Goal: Check status

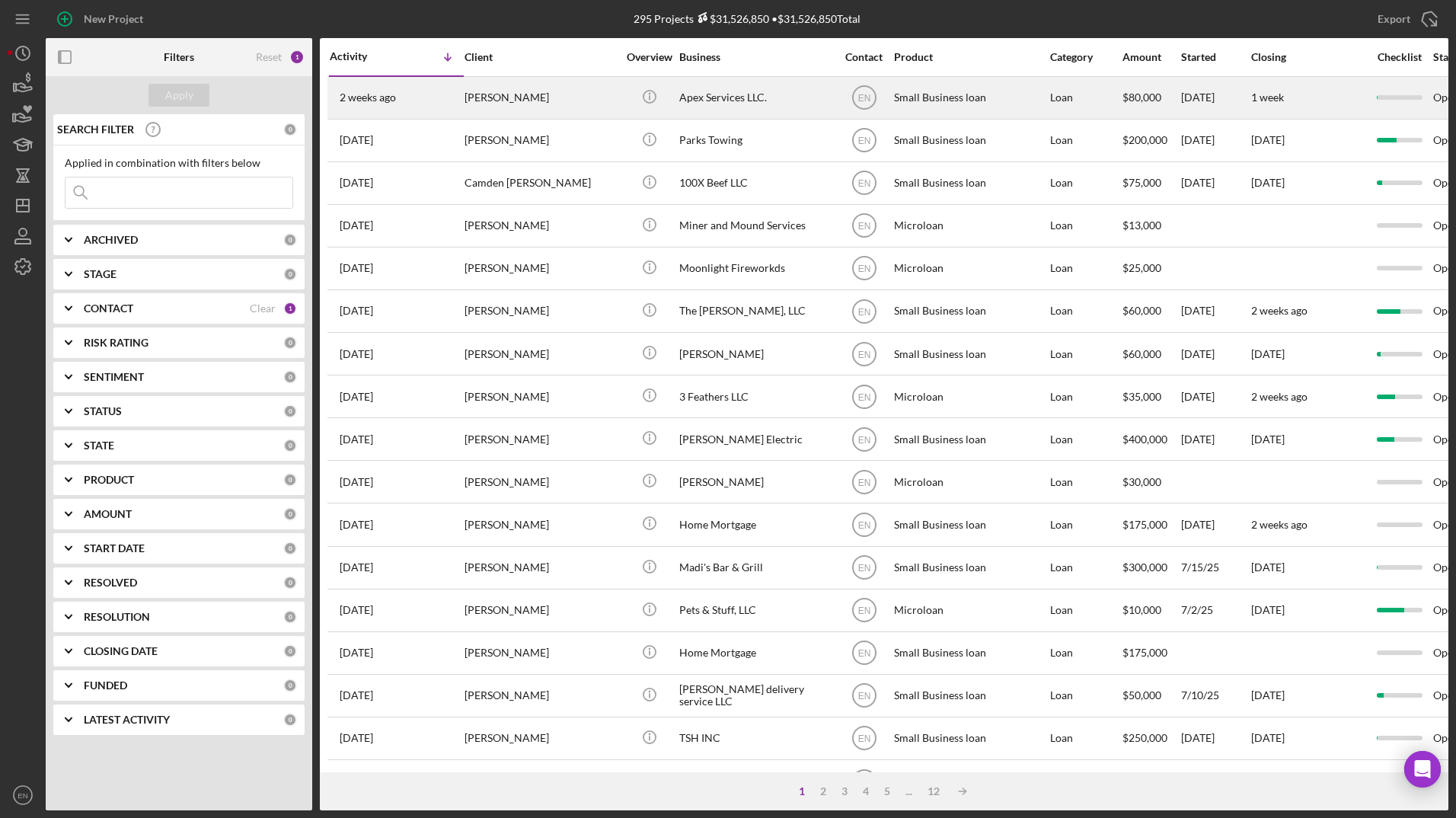
click at [523, 95] on div "[PERSON_NAME]" at bounding box center [540, 97] width 152 height 40
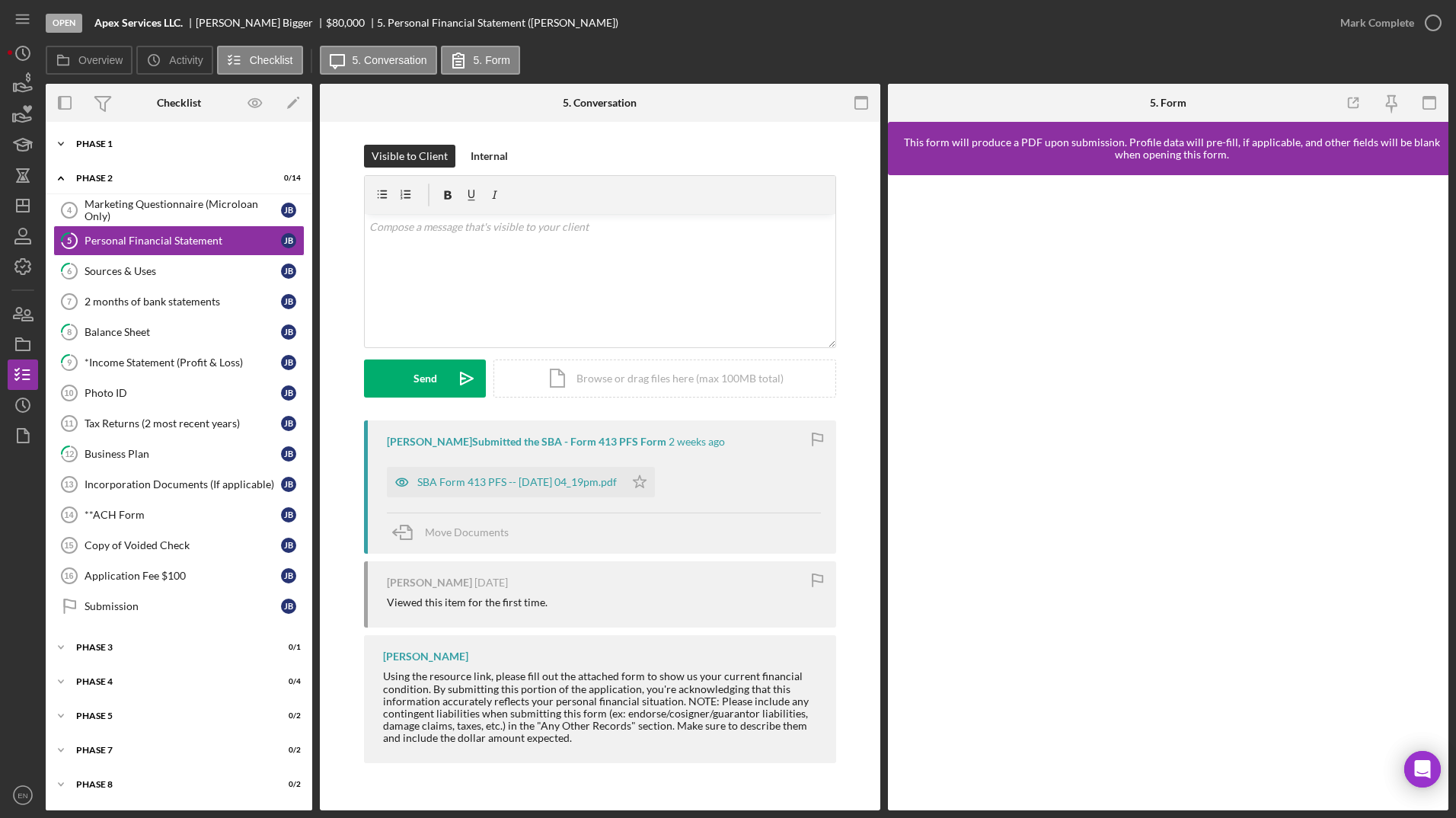
click at [113, 150] on div "Icon/Expander Phase 1 1 / 4" at bounding box center [179, 143] width 267 height 30
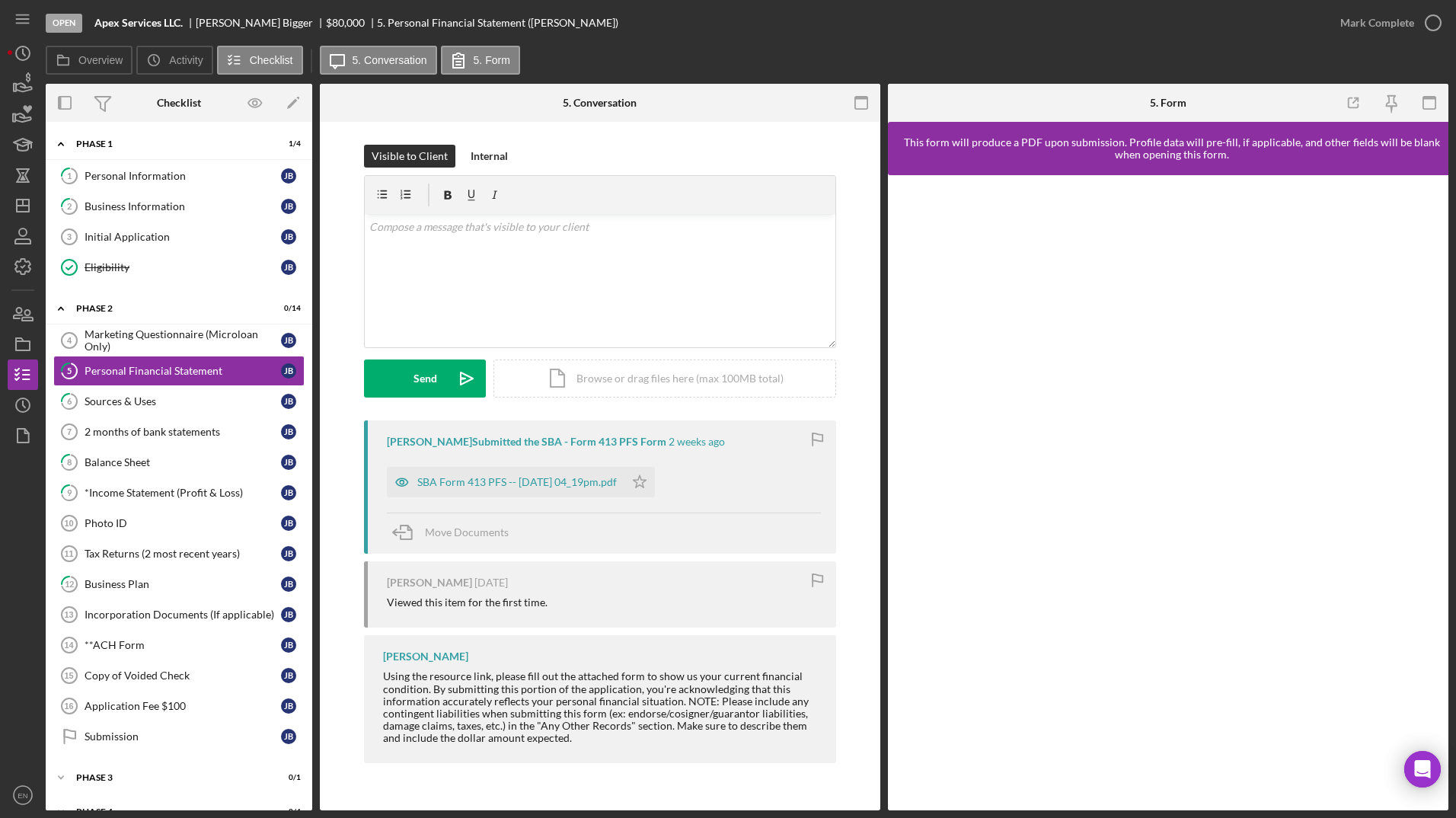
click at [1100, 726] on div at bounding box center [1168, 492] width 561 height 635
